Goal: Information Seeking & Learning: Learn about a topic

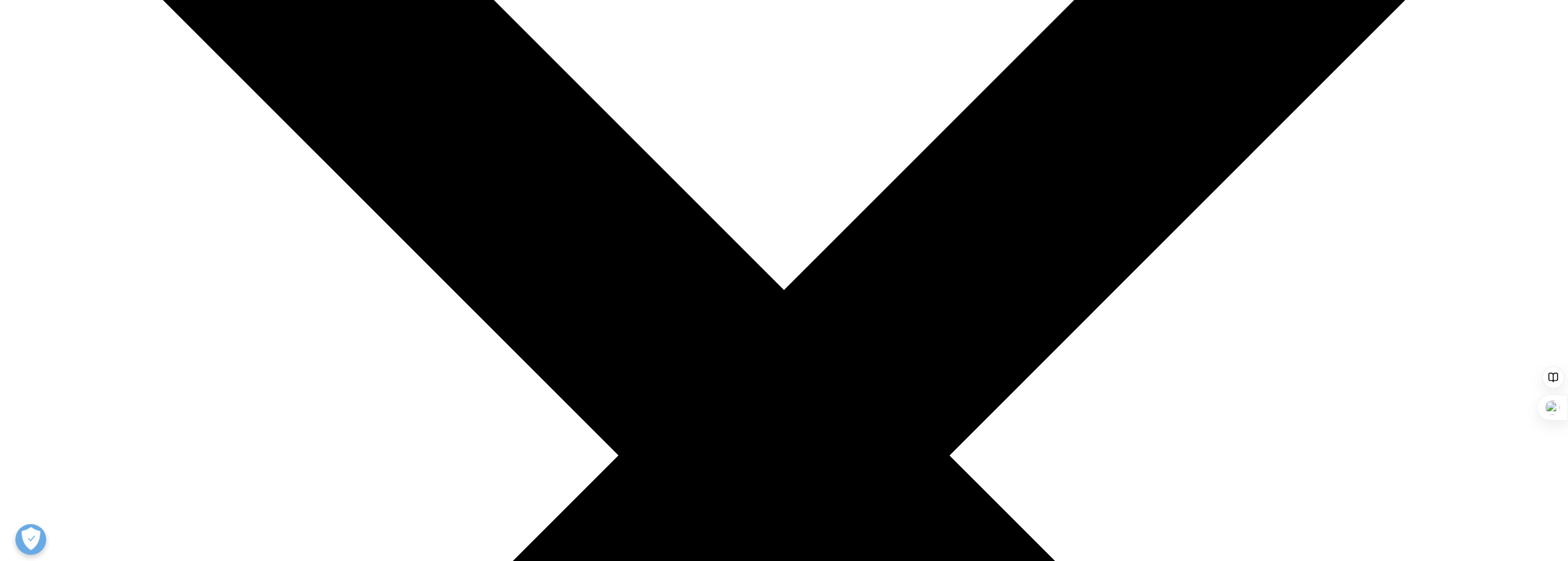
scroll to position [247, 0]
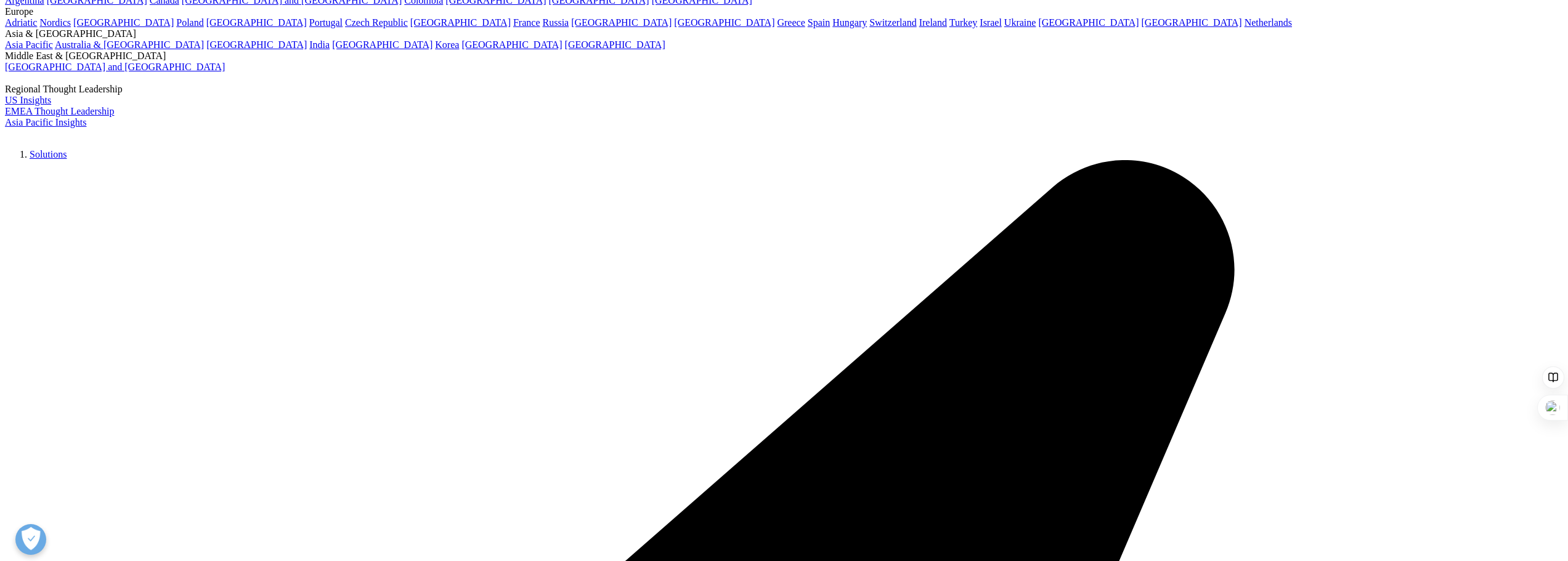
scroll to position [4765, 0]
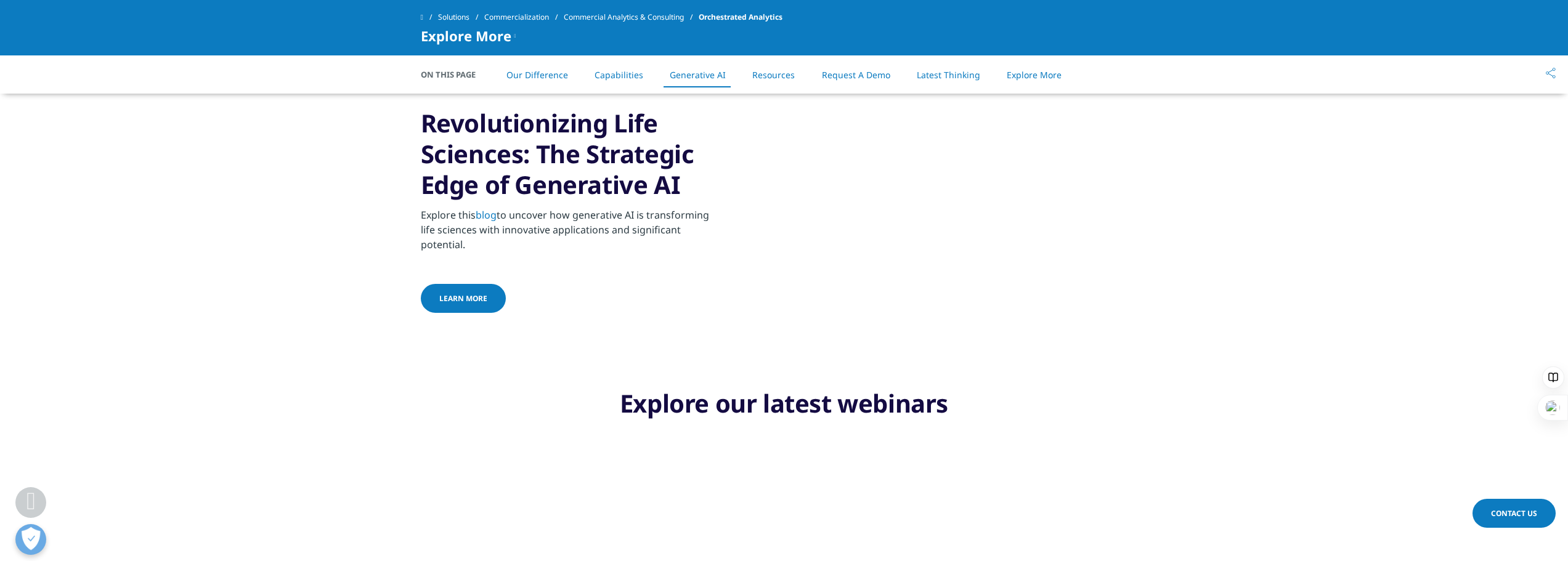
click at [455, 304] on span "learn more" at bounding box center [464, 298] width 48 height 10
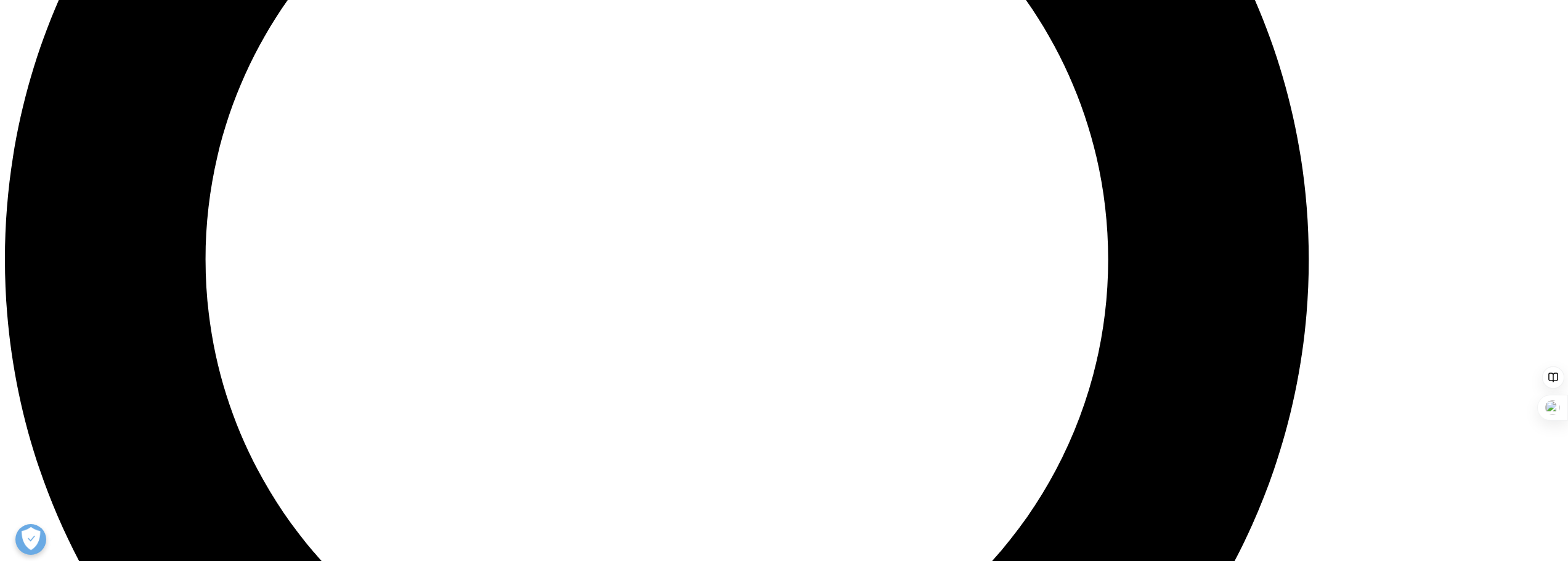
scroll to position [1971, 0]
drag, startPoint x: 891, startPoint y: 133, endPoint x: 909, endPoint y: 158, distance: 30.8
drag, startPoint x: 791, startPoint y: 244, endPoint x: 841, endPoint y: 320, distance: 91.0
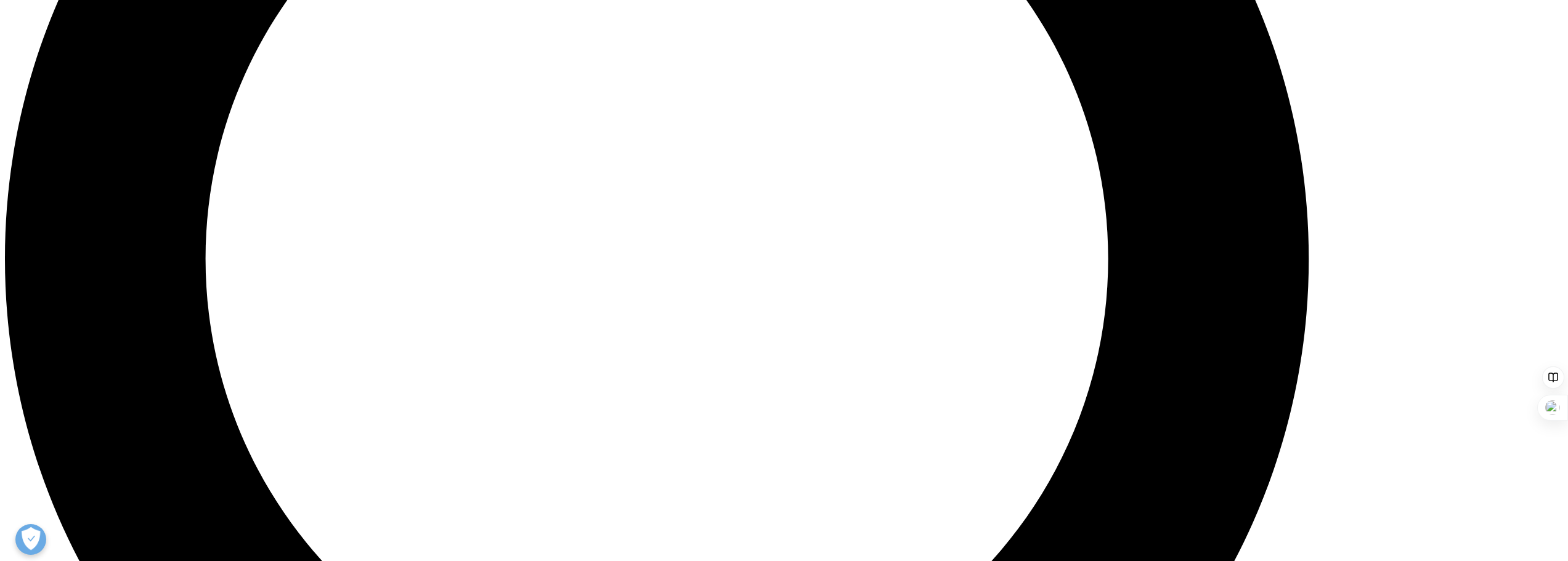
copy p "Healthcare-grade AI™, this innovative tool allows users to interact with their …"
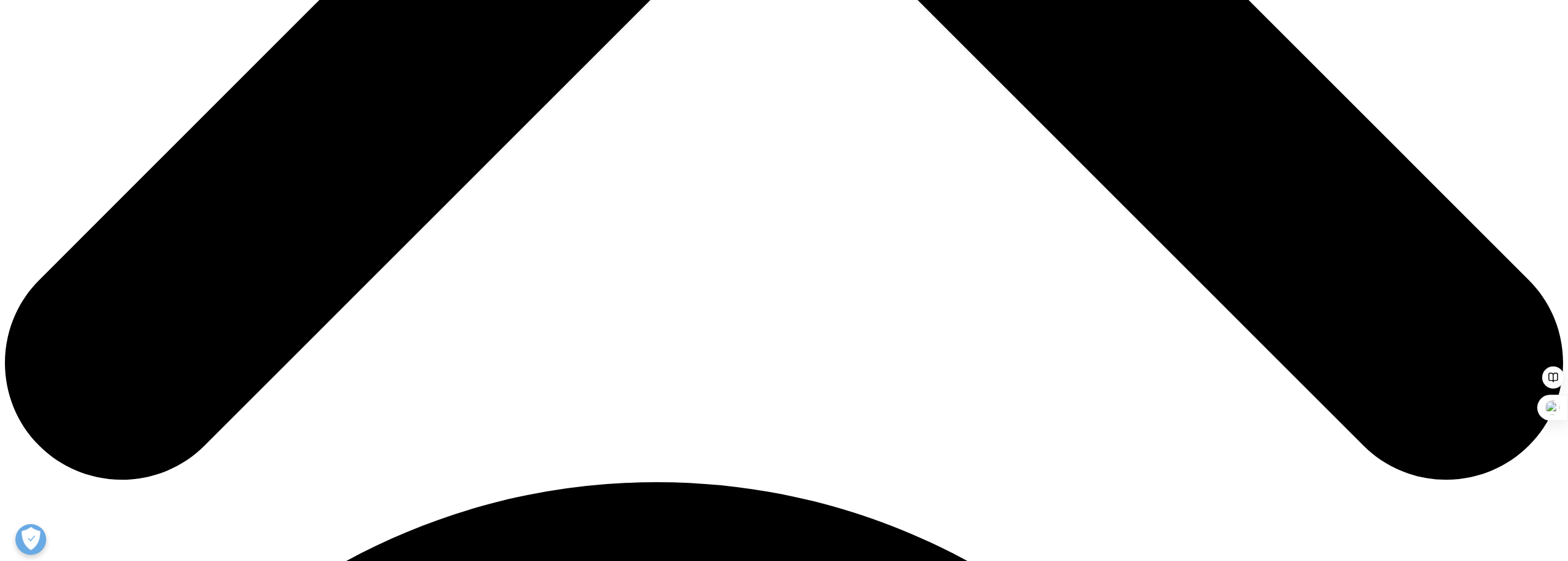
scroll to position [862, 0]
